Goal: Task Accomplishment & Management: Manage account settings

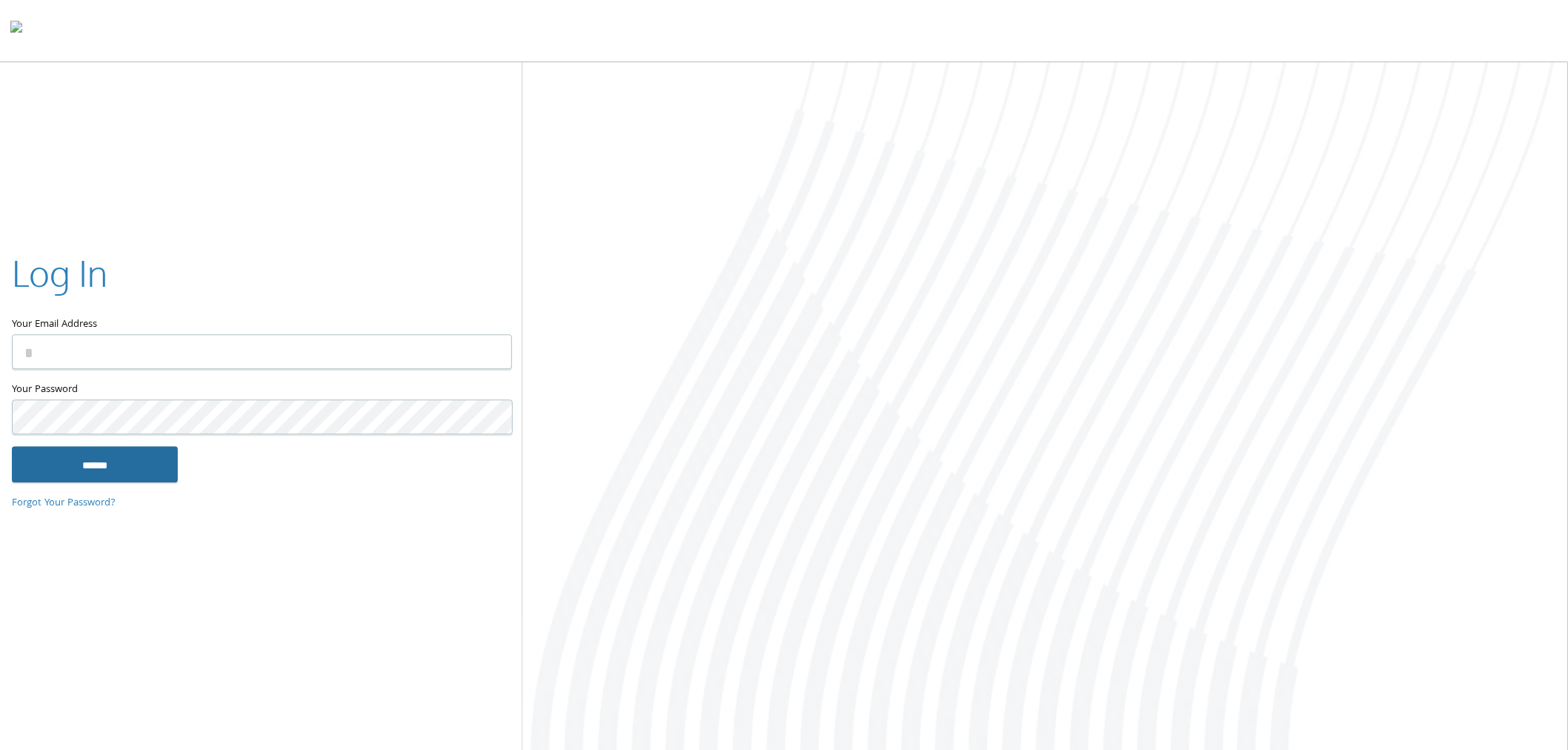
type input "**********"
click at [145, 462] on input "******" at bounding box center [95, 465] width 166 height 36
type input "**********"
click at [136, 470] on input "******" at bounding box center [95, 465] width 166 height 36
